Goal: Transaction & Acquisition: Purchase product/service

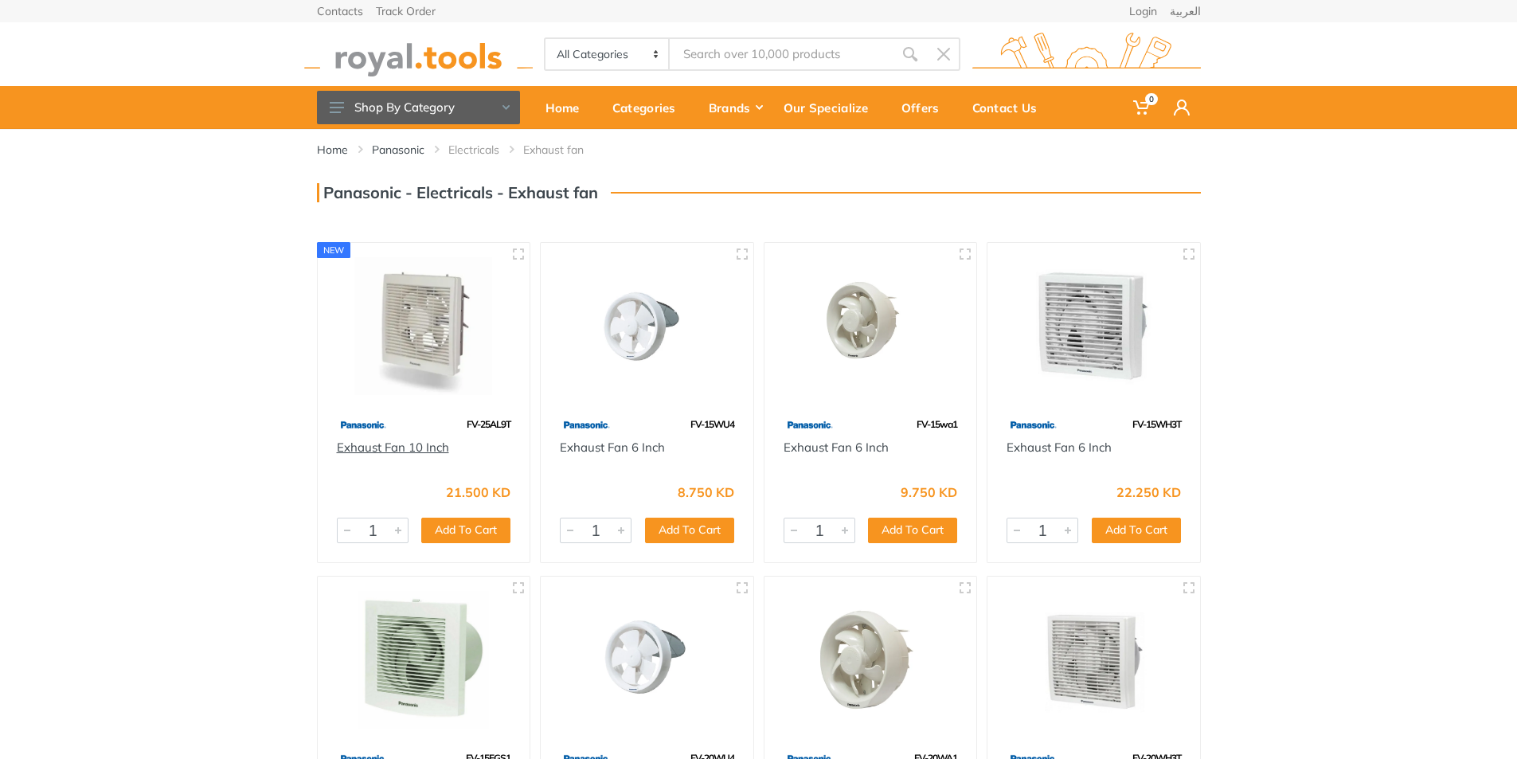
click at [365, 439] on link "Exhaust Fan 10 Inch" at bounding box center [393, 446] width 112 height 15
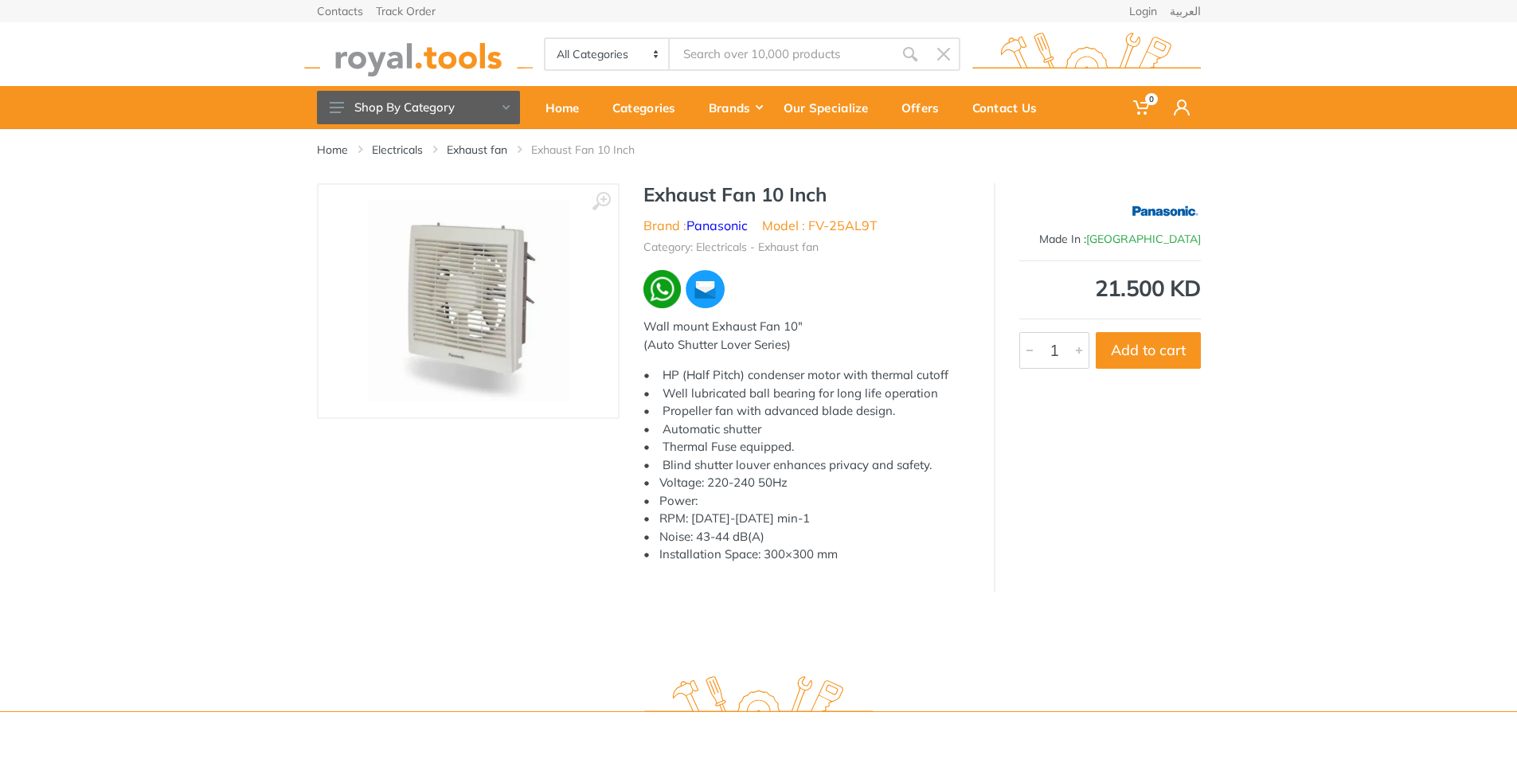
click at [471, 317] on img at bounding box center [468, 301] width 201 height 201
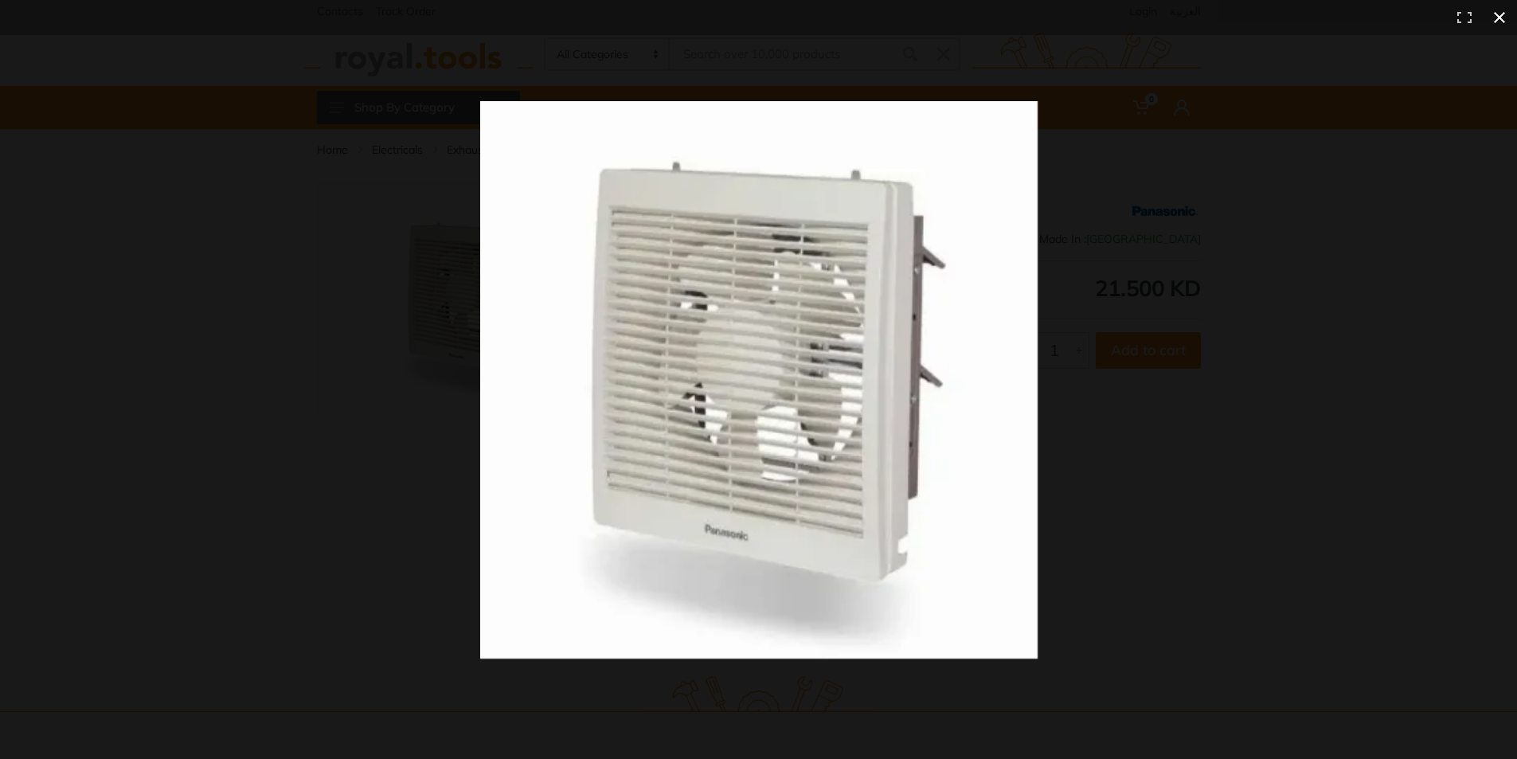
click at [1252, 194] on div at bounding box center [1094, 408] width 1228 height 614
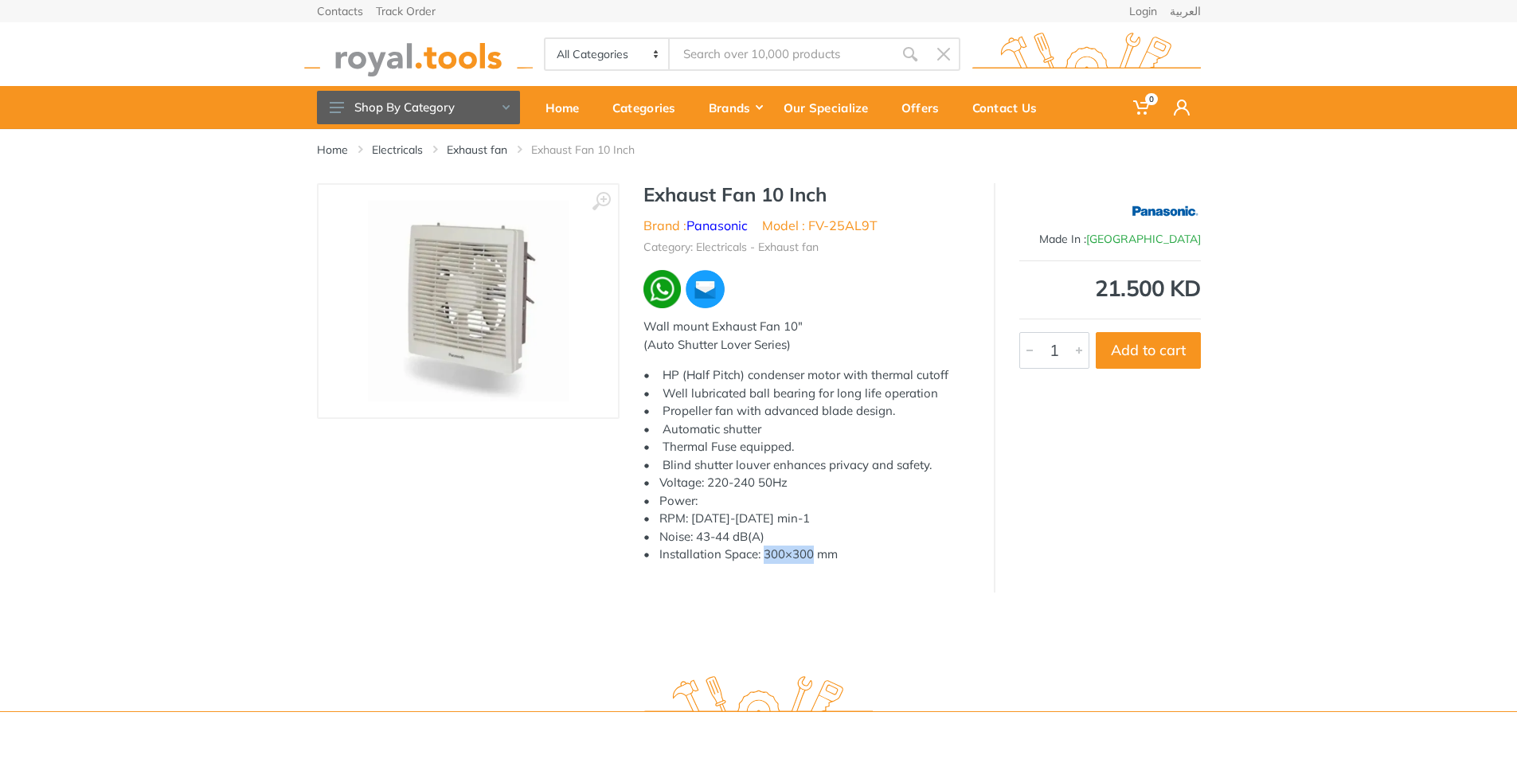
drag, startPoint x: 764, startPoint y: 553, endPoint x: 812, endPoint y: 557, distance: 48.7
click at [812, 557] on p "• HP (Half Pitch) condenser motor with thermal cutoff • Well lubricated ball be…" at bounding box center [806, 464] width 326 height 197
